Goal: Transaction & Acquisition: Obtain resource

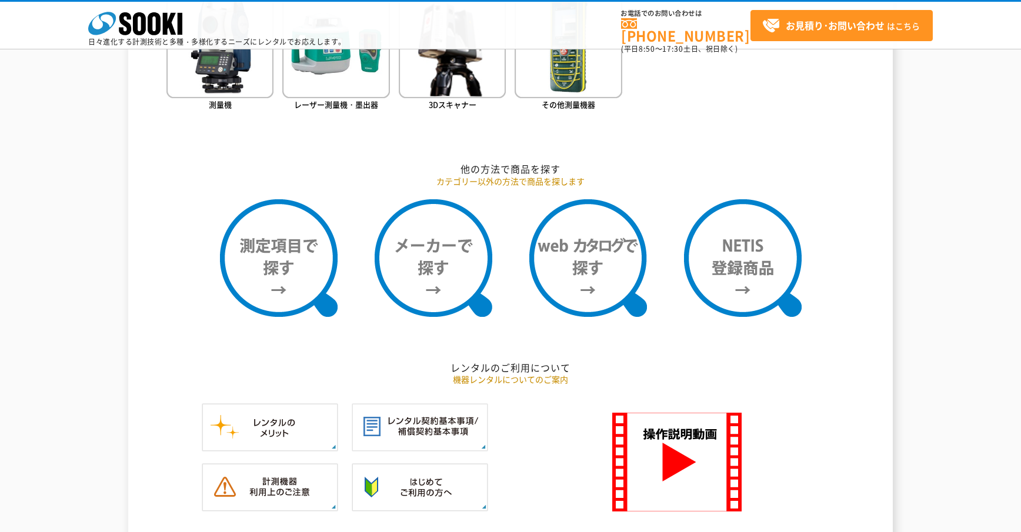
scroll to position [960, 0]
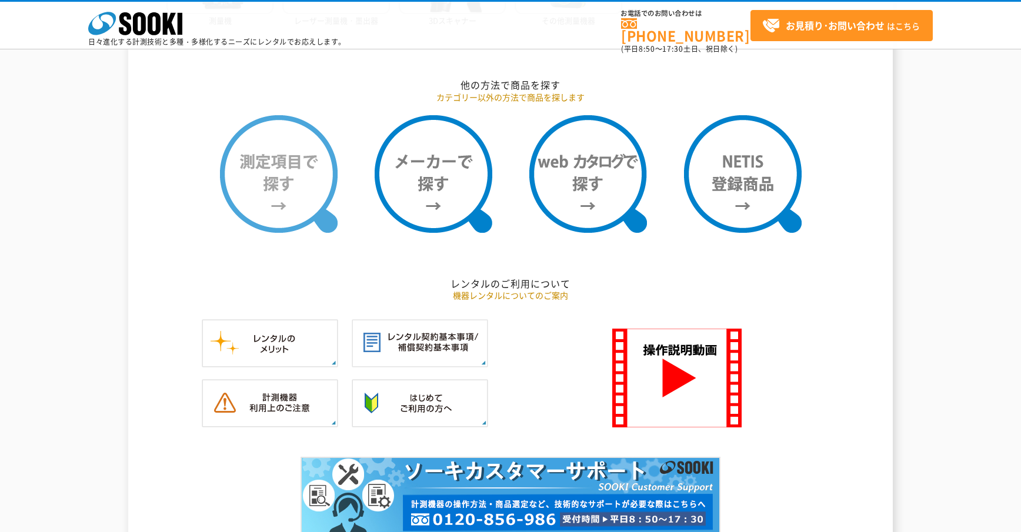
click at [267, 197] on img at bounding box center [279, 174] width 118 height 118
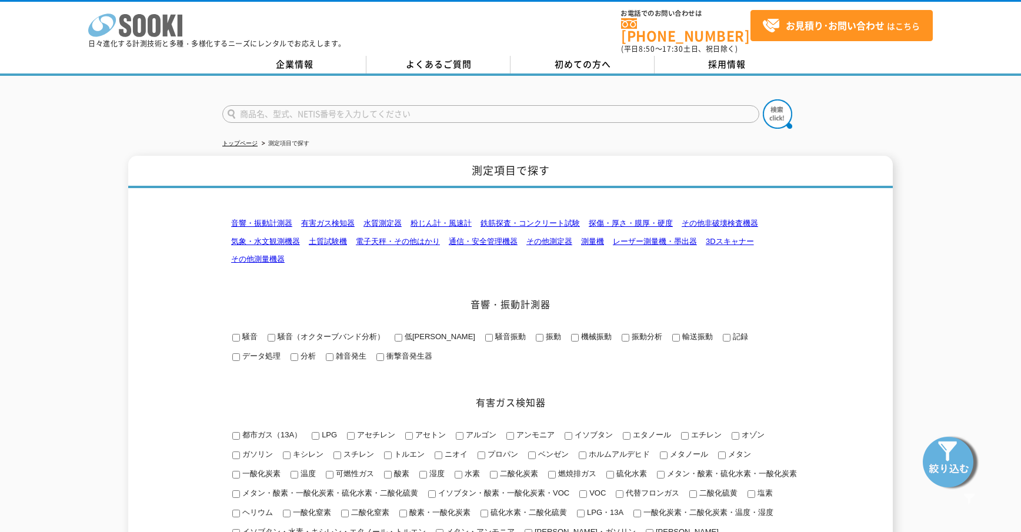
click at [130, 34] on icon "株式会社 ソーキ" at bounding box center [135, 26] width 94 height 24
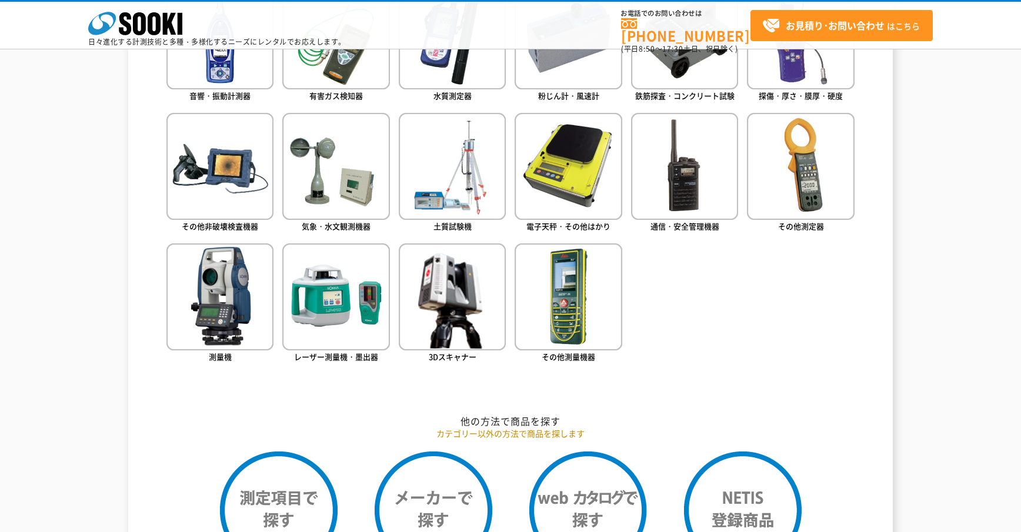
scroll to position [486, 0]
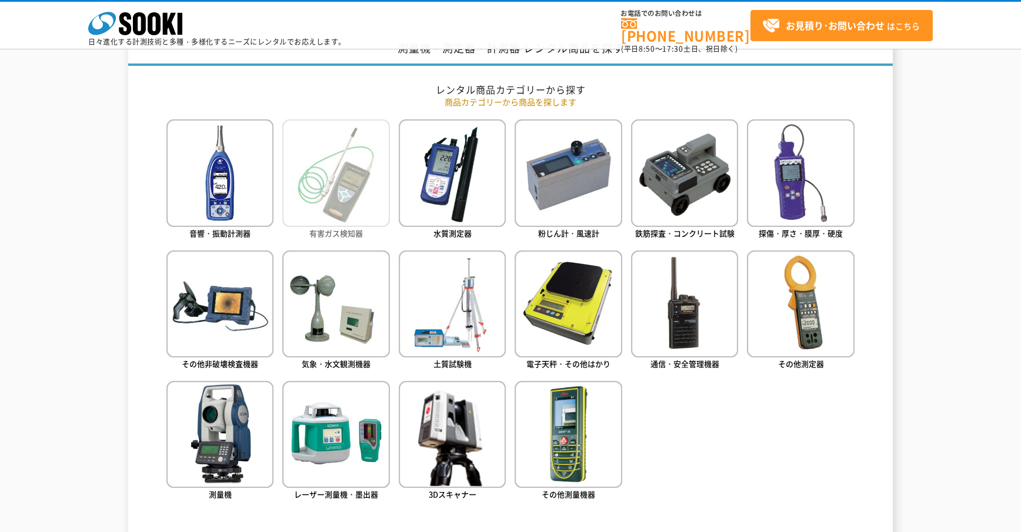
click at [329, 200] on img at bounding box center [335, 172] width 107 height 107
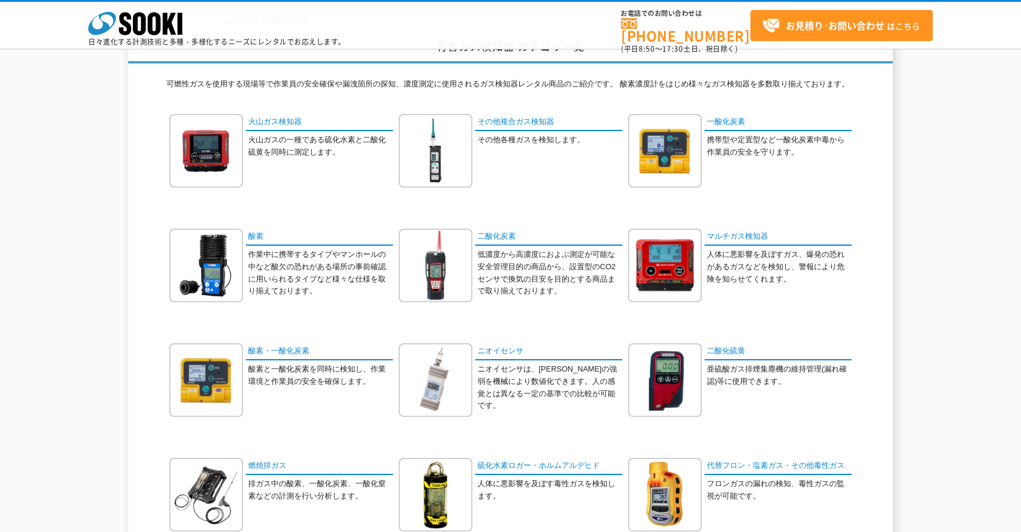
scroll to position [72, 0]
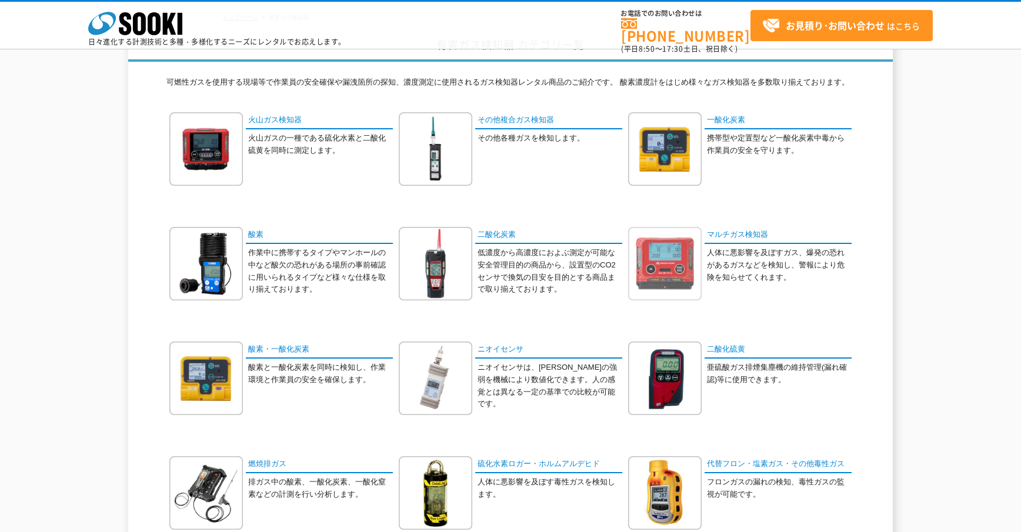
click at [656, 263] on img at bounding box center [665, 264] width 74 height 74
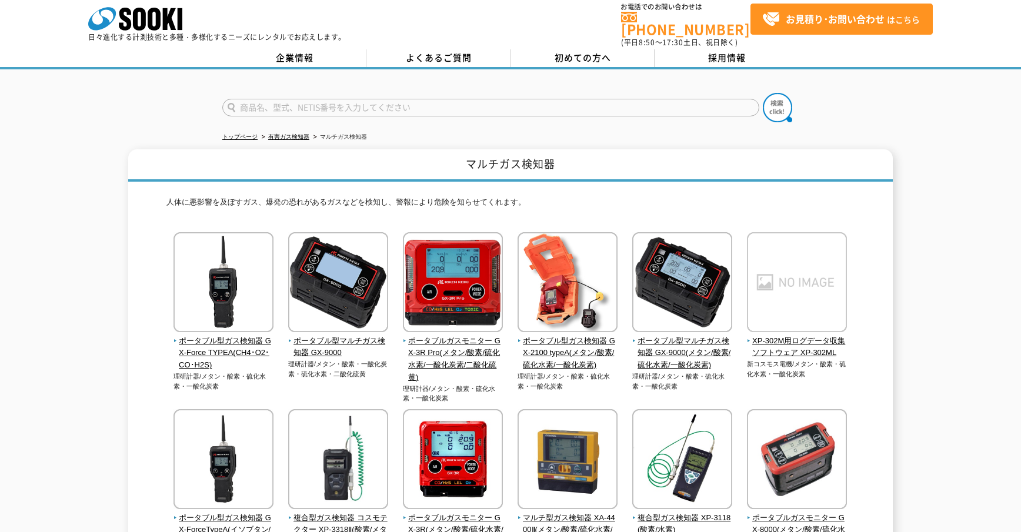
scroll to position [82, 0]
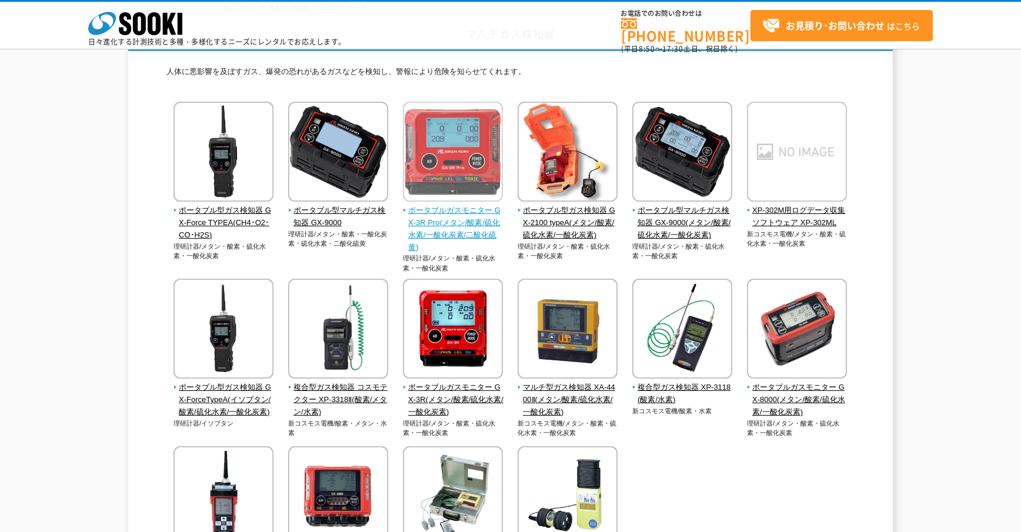
click at [475, 224] on span "ポータブルガスモニター GX-3R Pro(メタン/酸素/硫化水素/一酸化炭素/二酸化硫黄)" at bounding box center [453, 229] width 101 height 49
